Goal: Find specific page/section: Find specific page/section

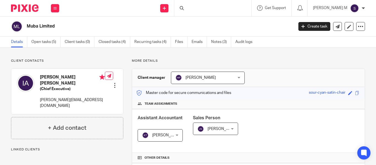
click at [207, 8] on div at bounding box center [212, 8] width 77 height 16
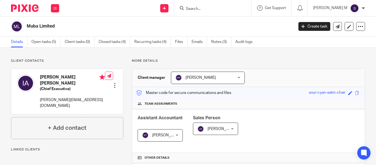
click at [207, 8] on input "Search" at bounding box center [210, 9] width 50 height 5
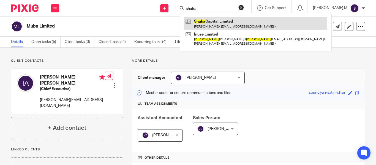
type input "shaka"
click at [224, 20] on link at bounding box center [255, 23] width 143 height 13
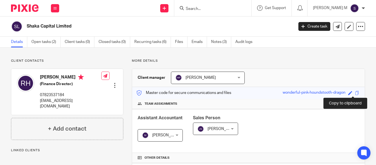
click at [355, 93] on span at bounding box center [357, 93] width 4 height 4
click at [355, 91] on div "Save wonderful-pink-houndstooth-dragon" at bounding box center [322, 93] width 78 height 6
click at [355, 93] on span at bounding box center [357, 93] width 4 height 4
click at [172, 91] on p "Master code for secure communications and files" at bounding box center [183, 93] width 95 height 6
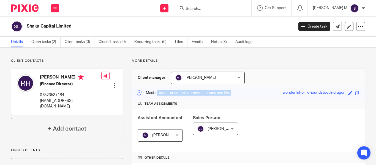
click at [172, 91] on p "Master code for secure communications and files" at bounding box center [183, 93] width 95 height 6
click at [172, 95] on p "Master code for secure communications and files" at bounding box center [183, 93] width 95 height 6
click at [222, 154] on div "Other details" at bounding box center [248, 158] width 233 height 10
